Goal: Transaction & Acquisition: Purchase product/service

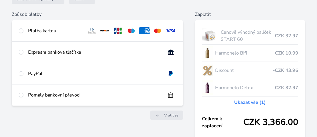
scroll to position [79, 0]
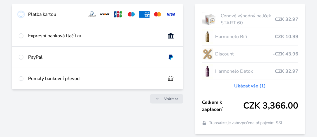
click at [20, 14] on input "radio" at bounding box center [21, 14] width 5 height 5
radio input "true"
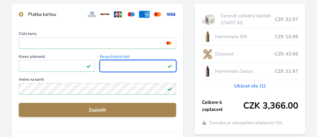
click at [103, 109] on span "Zaplatit" at bounding box center [97, 109] width 148 height 7
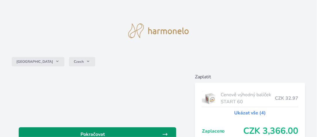
click at [119, 131] on span "Pokračovat" at bounding box center [92, 134] width 139 height 7
